Goal: Task Accomplishment & Management: Manage account settings

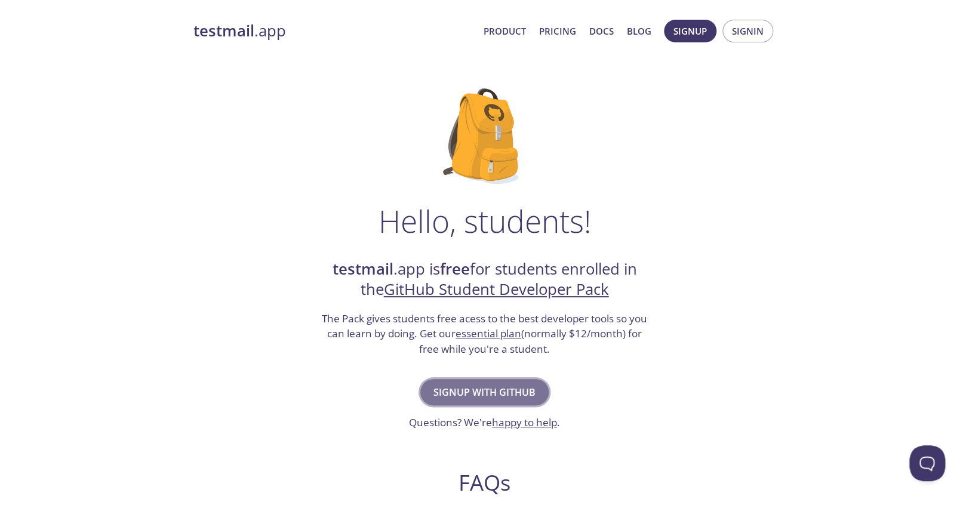
click at [515, 386] on span "Signup with GitHub" at bounding box center [485, 392] width 102 height 17
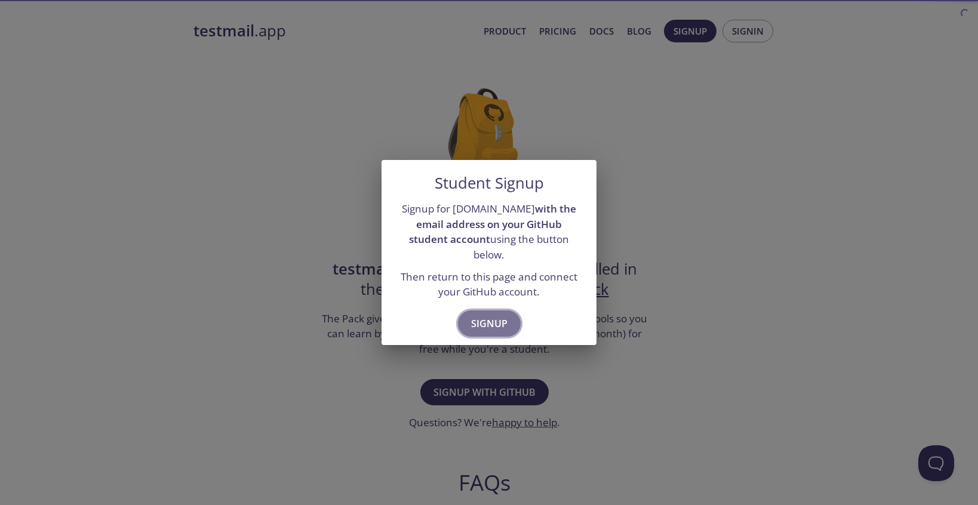
click at [498, 317] on span "Signup" at bounding box center [489, 323] width 36 height 17
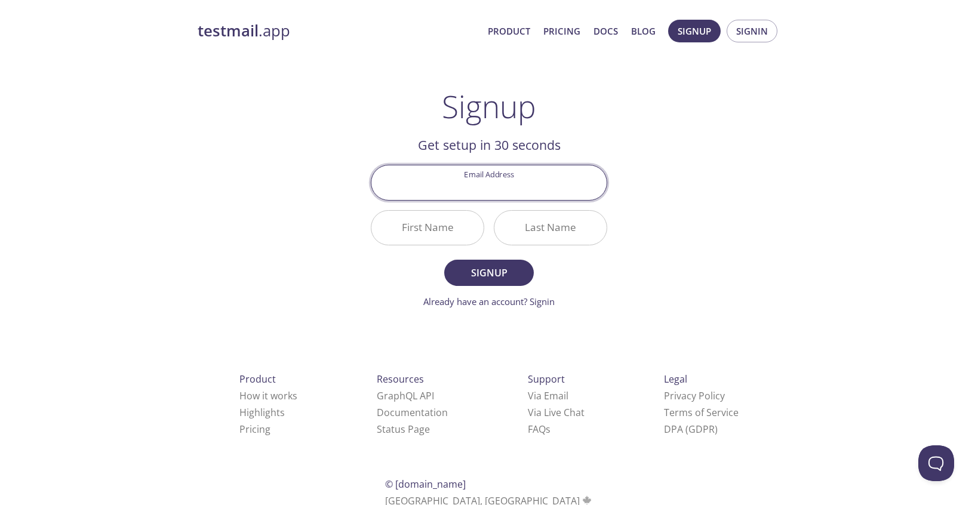
click at [472, 193] on input "Email Address" at bounding box center [488, 182] width 235 height 34
type input "[EMAIL_ADDRESS][DOMAIN_NAME]"
click at [453, 231] on input "First Name" at bounding box center [427, 228] width 112 height 34
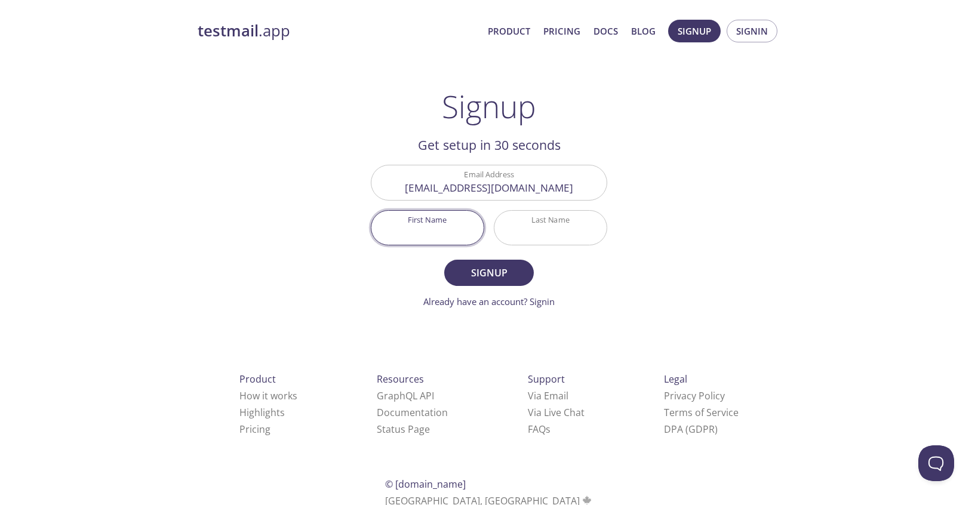
type input "[PERSON_NAME]"
type input "Admute"
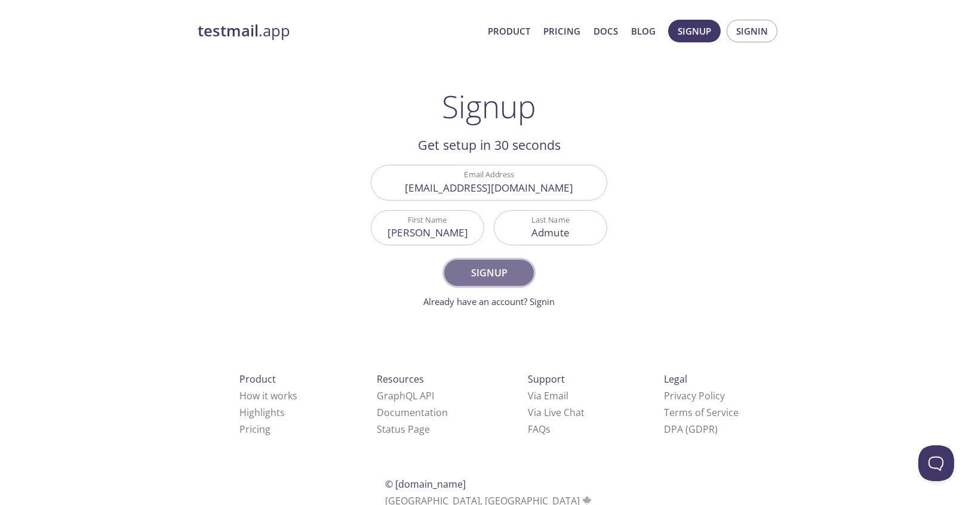
click at [489, 279] on span "Signup" at bounding box center [488, 273] width 63 height 17
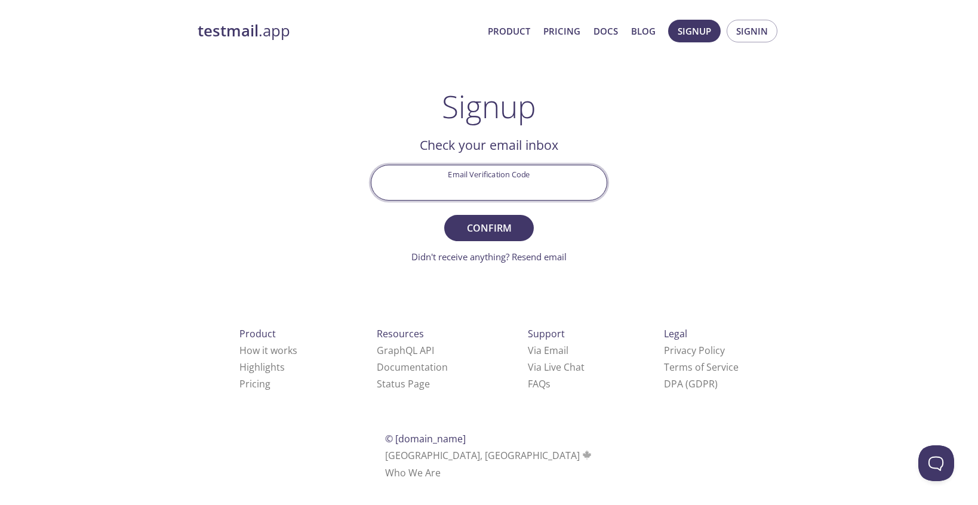
click at [503, 190] on input "Email Verification Code" at bounding box center [488, 182] width 235 height 34
paste input "HCR2KE1"
type input "HCR2KE1"
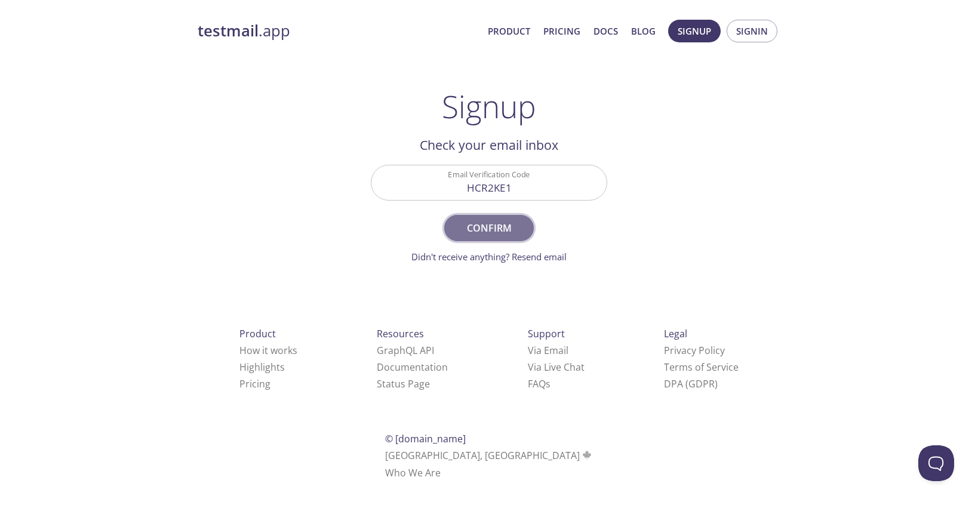
click at [500, 225] on span "Confirm" at bounding box center [488, 228] width 63 height 17
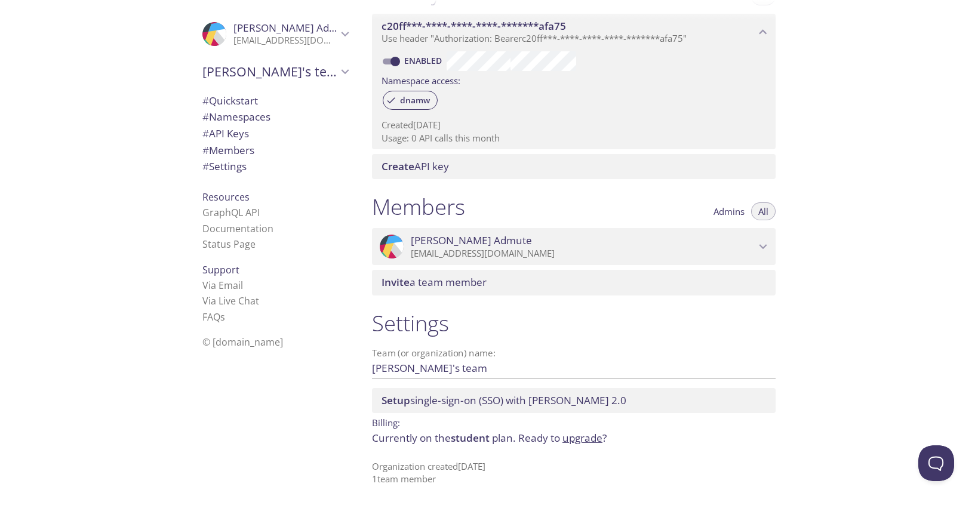
scroll to position [344, 0]
click at [512, 400] on span "Setup single-sign-on (SSO) with SAML 2.0" at bounding box center [504, 401] width 245 height 14
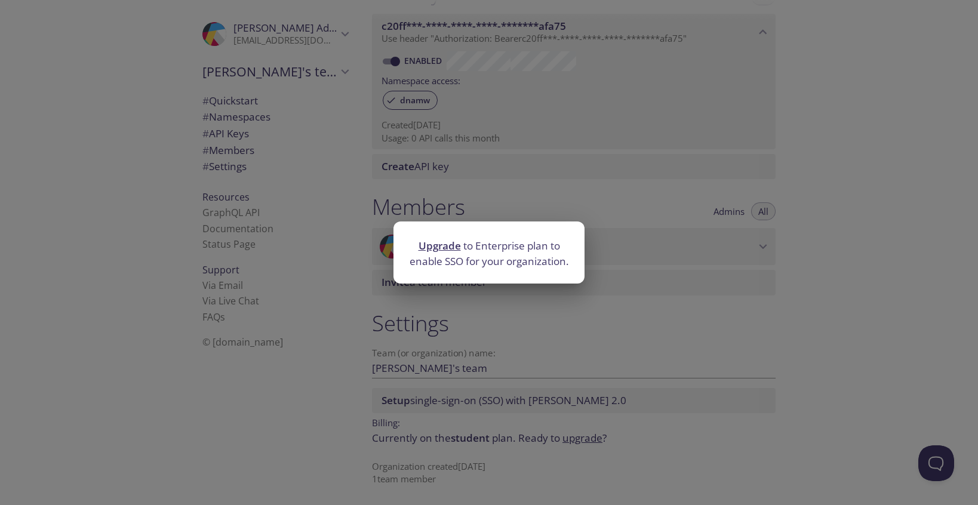
click at [512, 353] on div "Upgrade to Enterprise plan to enable SSO for your organization." at bounding box center [489, 252] width 978 height 505
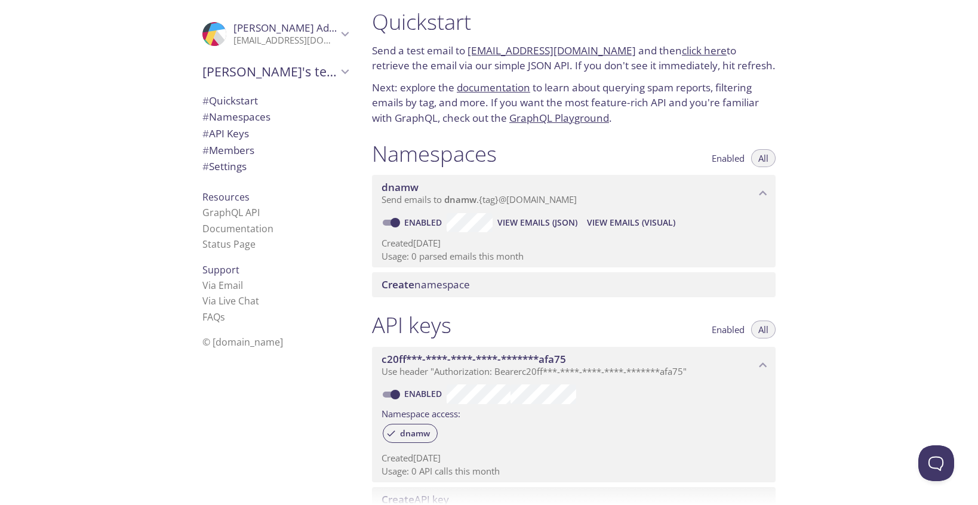
scroll to position [0, 0]
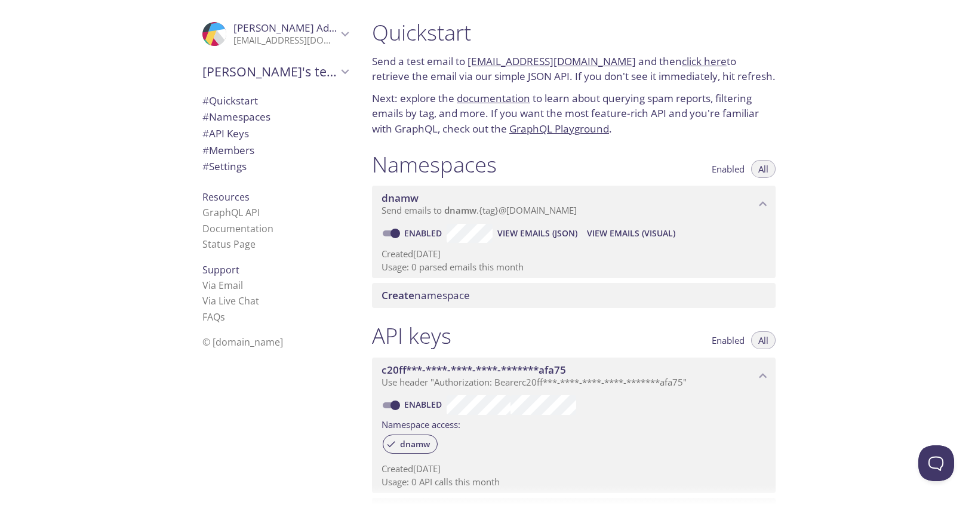
click at [625, 182] on div "dnamw Send emails to dnamw . {tag} @inbox.testmail.app Enabled View Emails (JSO…" at bounding box center [574, 229] width 404 height 97
click at [364, 95] on div "Quickstart Send a test email to dnamw.test@inbox.testmail.app and then click he…" at bounding box center [574, 78] width 423 height 132
click at [269, 96] on span "# Quickstart" at bounding box center [275, 101] width 146 height 16
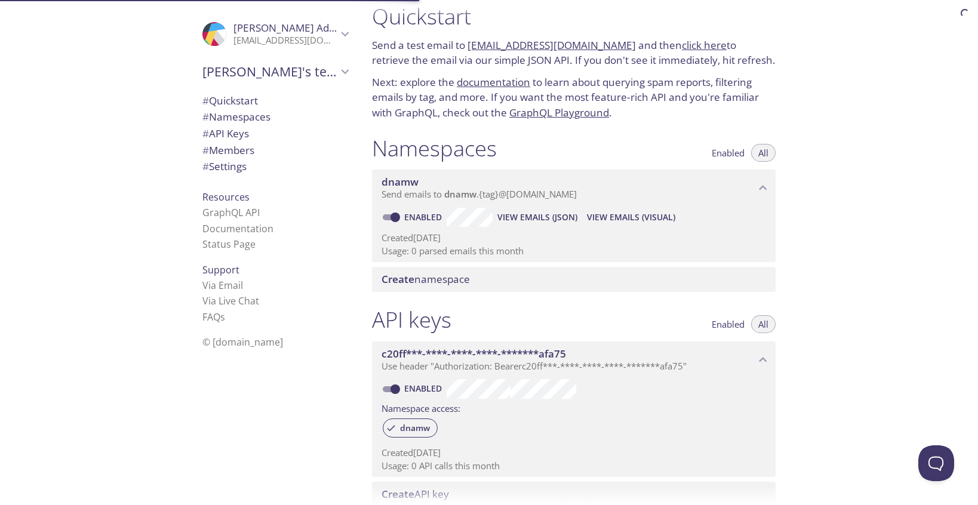
click at [257, 121] on span "# Namespaces" at bounding box center [236, 117] width 68 height 14
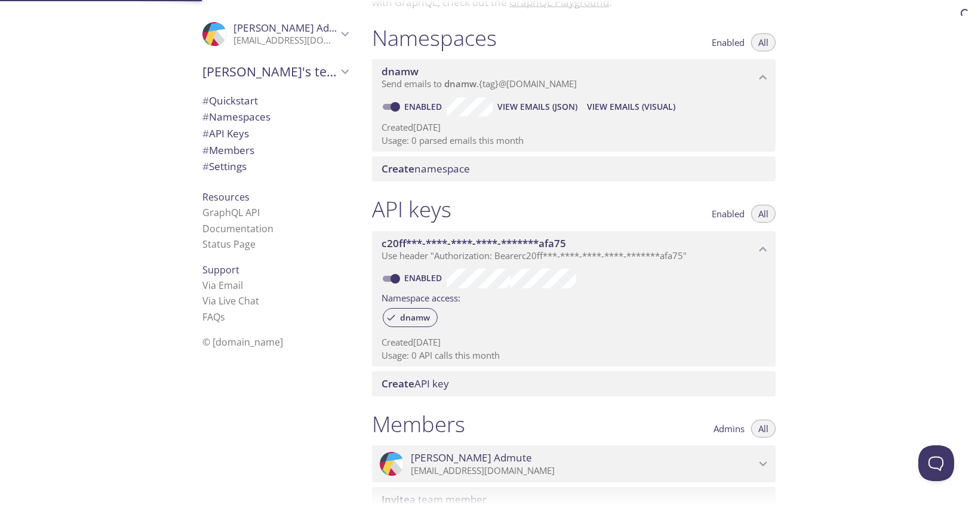
scroll to position [150, 0]
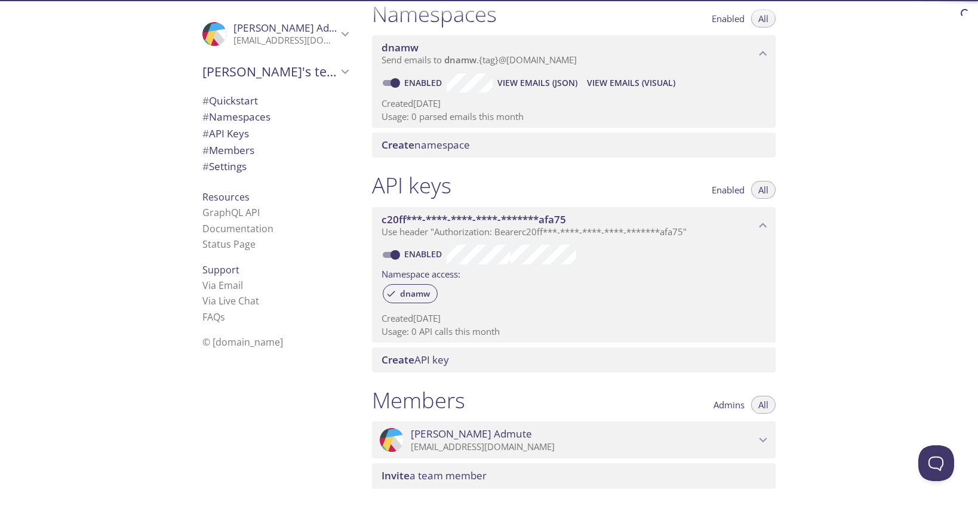
click at [248, 131] on span "# API Keys" at bounding box center [275, 134] width 146 height 16
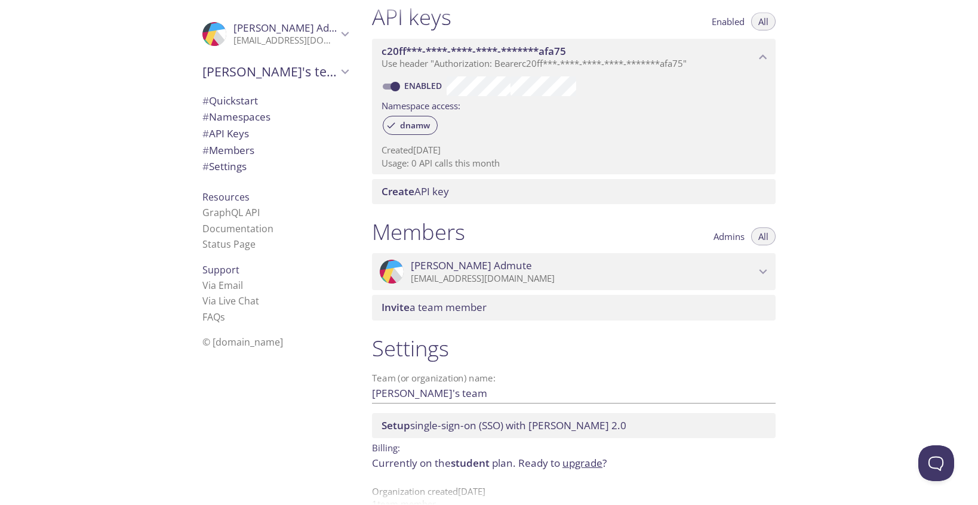
scroll to position [322, 0]
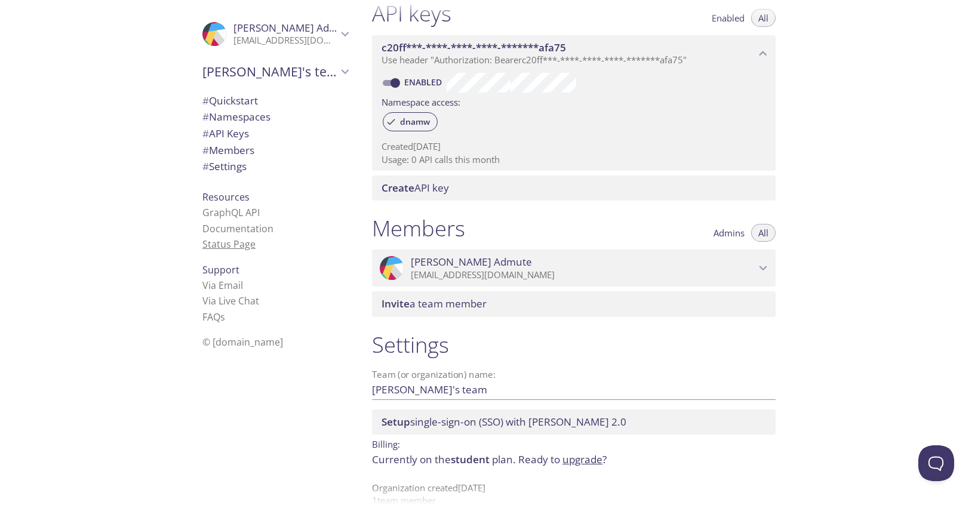
click at [232, 239] on link "Status Page" at bounding box center [228, 244] width 53 height 13
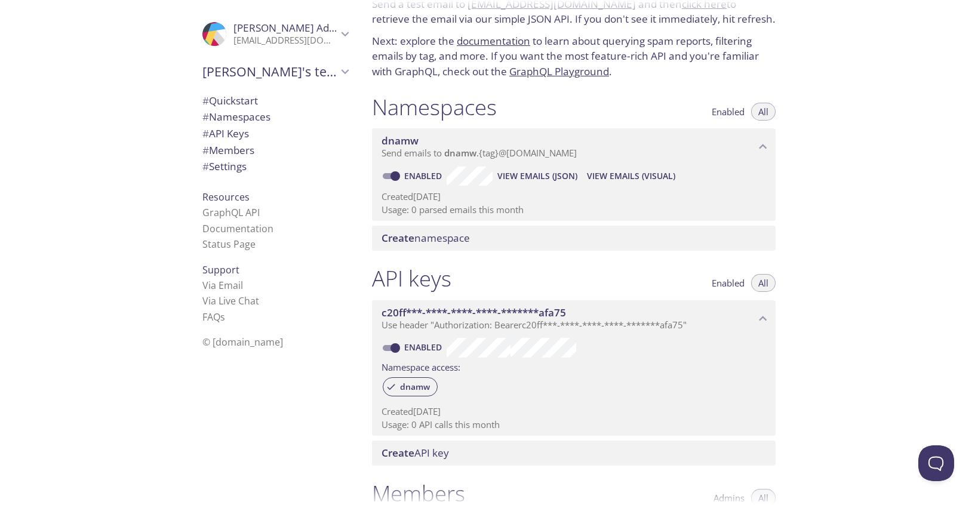
scroll to position [0, 0]
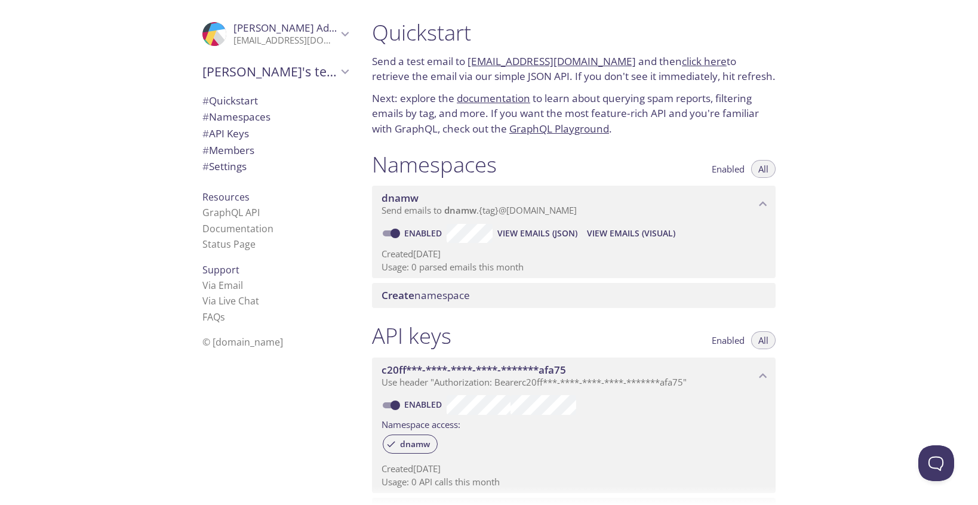
click at [309, 29] on span "Kirtesh Admute" at bounding box center [286, 27] width 104 height 13
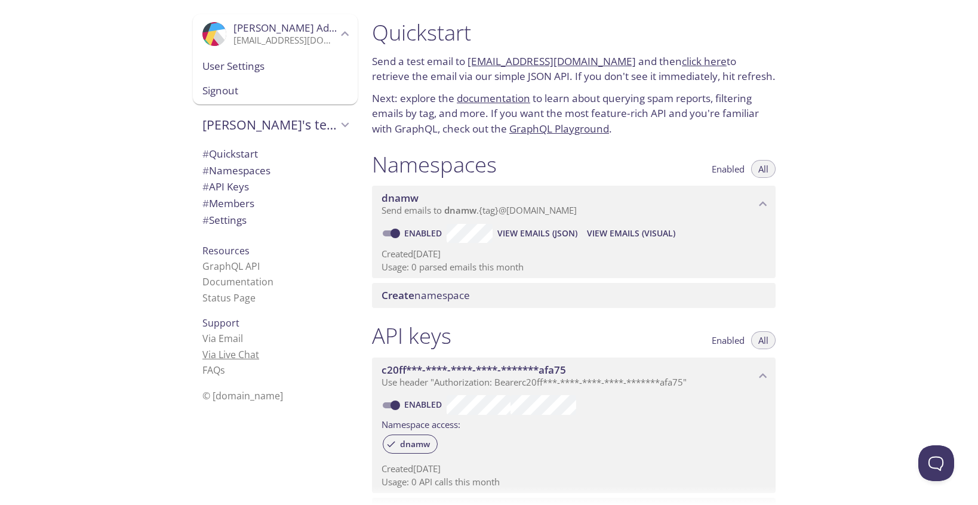
click at [241, 354] on link "Via Live Chat" at bounding box center [230, 354] width 57 height 13
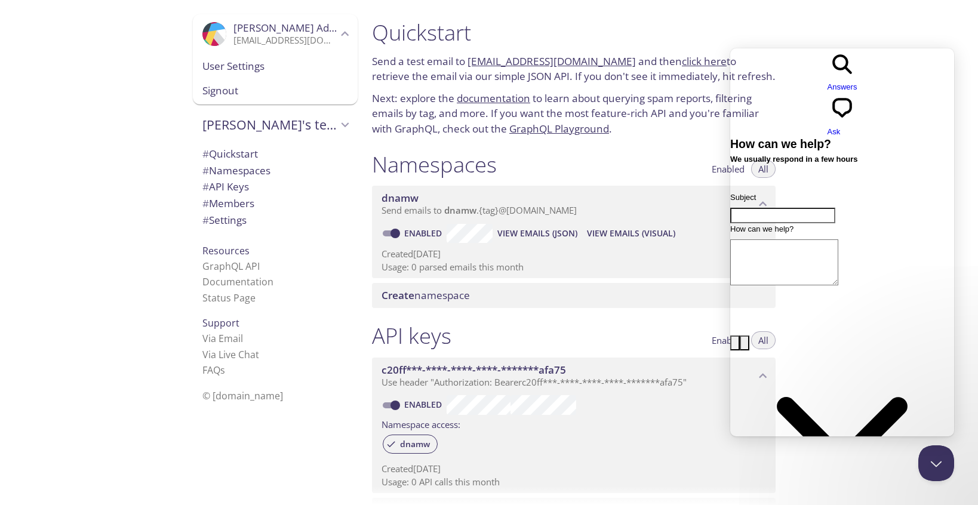
click at [235, 205] on span "# Members" at bounding box center [228, 203] width 52 height 14
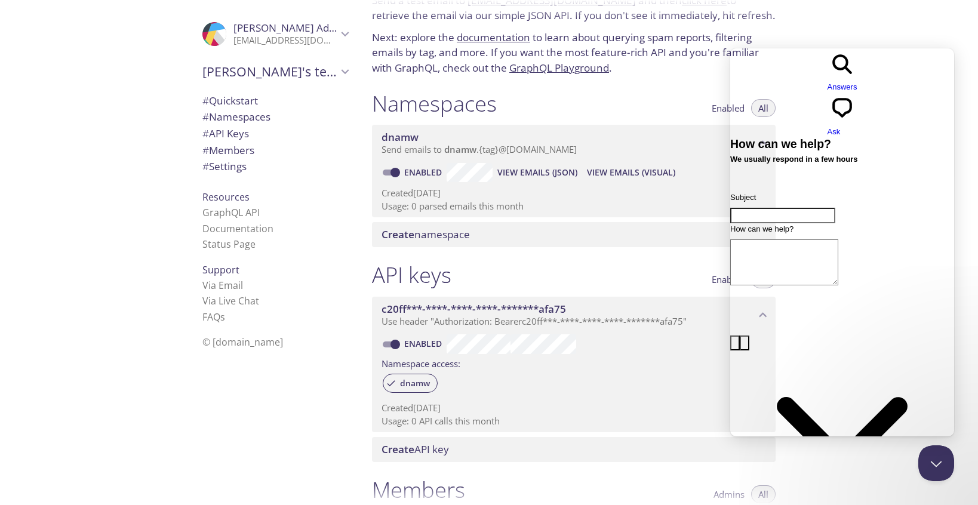
scroll to position [56, 0]
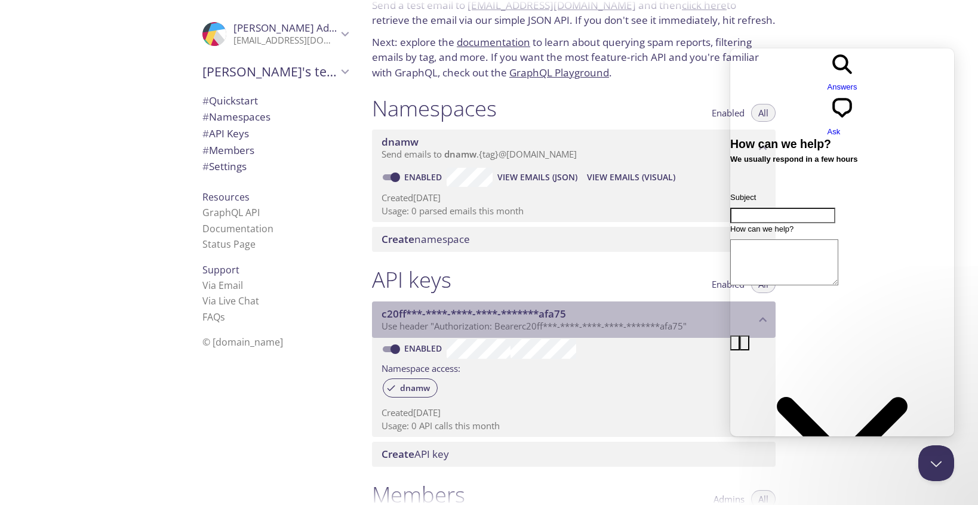
click at [511, 321] on span "Use header "Authorization: Bearer c20ff***-****-****-****-*******afa75 "" at bounding box center [534, 326] width 305 height 12
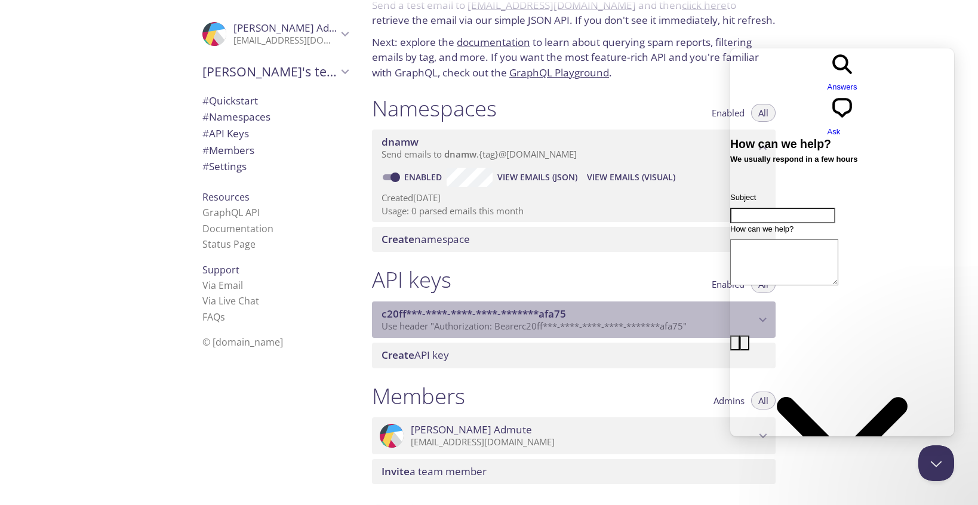
click at [511, 321] on span "Use header "Authorization: Bearer c20ff***-****-****-****-*******afa75 "" at bounding box center [534, 326] width 305 height 12
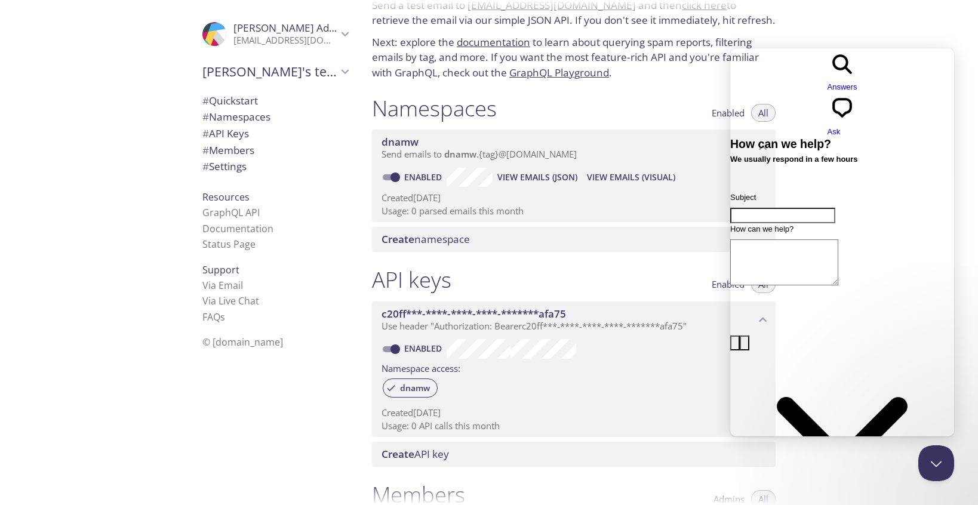
scroll to position [286, 0]
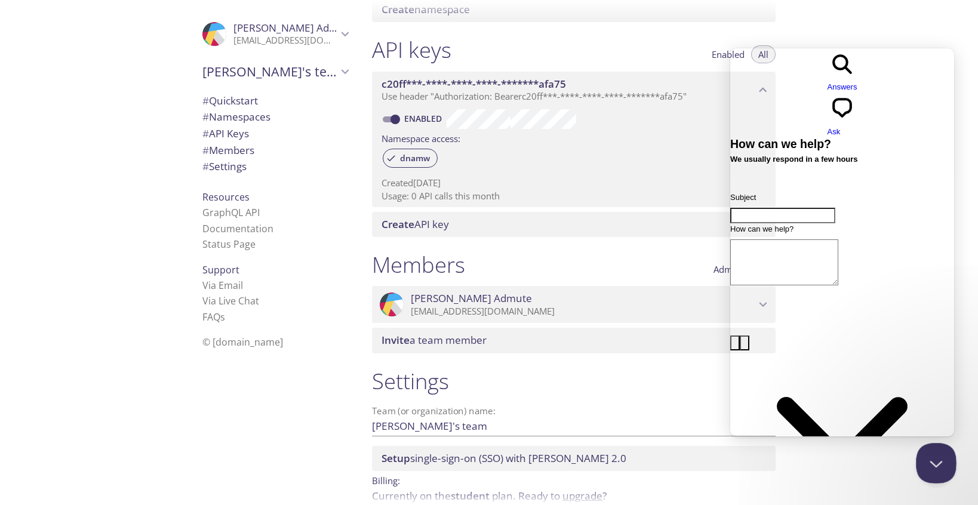
click at [928, 466] on button "Close Beacon popover" at bounding box center [934, 461] width 36 height 36
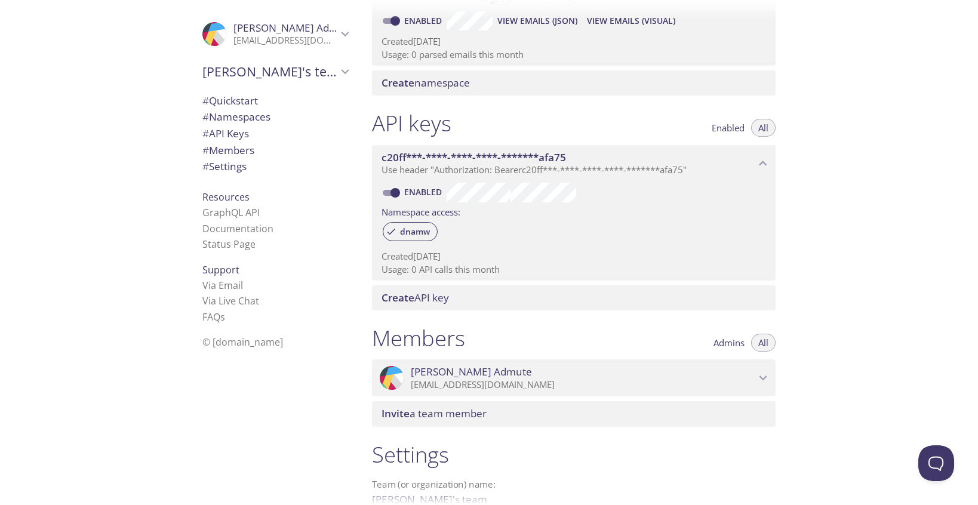
scroll to position [0, 0]
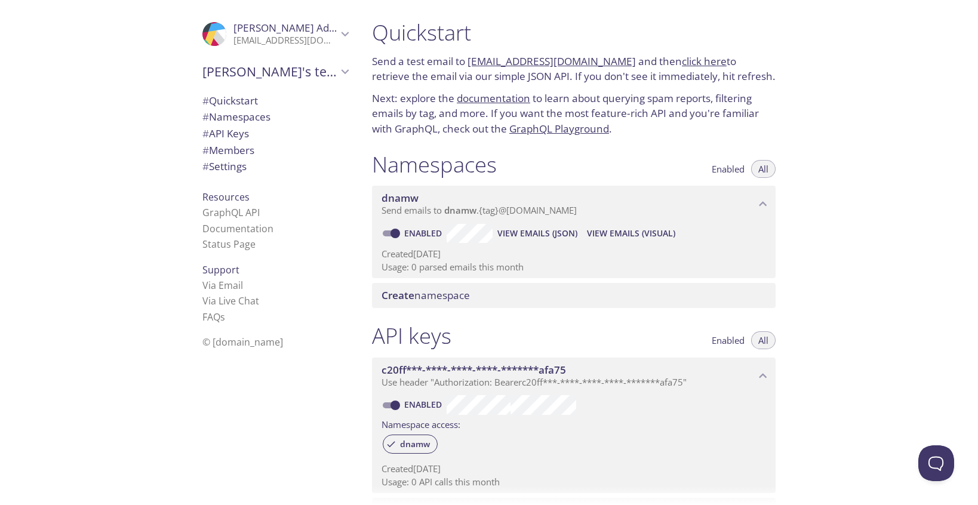
click at [582, 155] on div "Namespaces Enabled All" at bounding box center [574, 166] width 404 height 30
